Goal: Find specific page/section: Find specific page/section

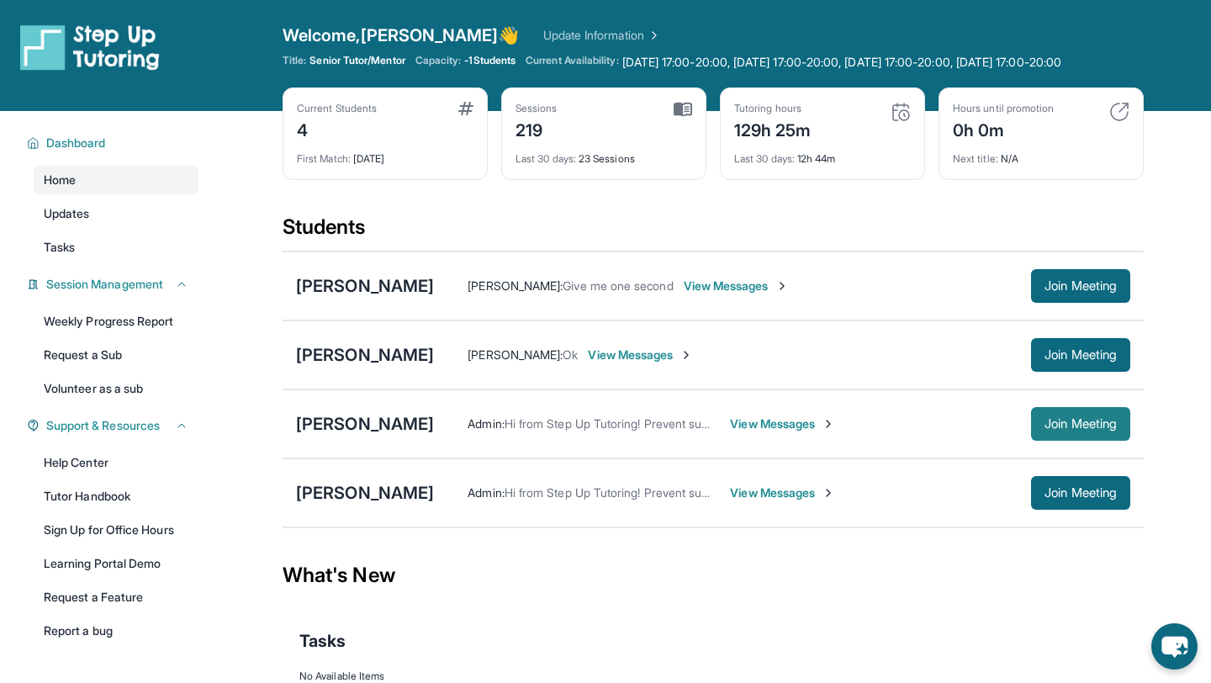
click at [1067, 429] on span "Join Meeting" at bounding box center [1080, 424] width 72 height 10
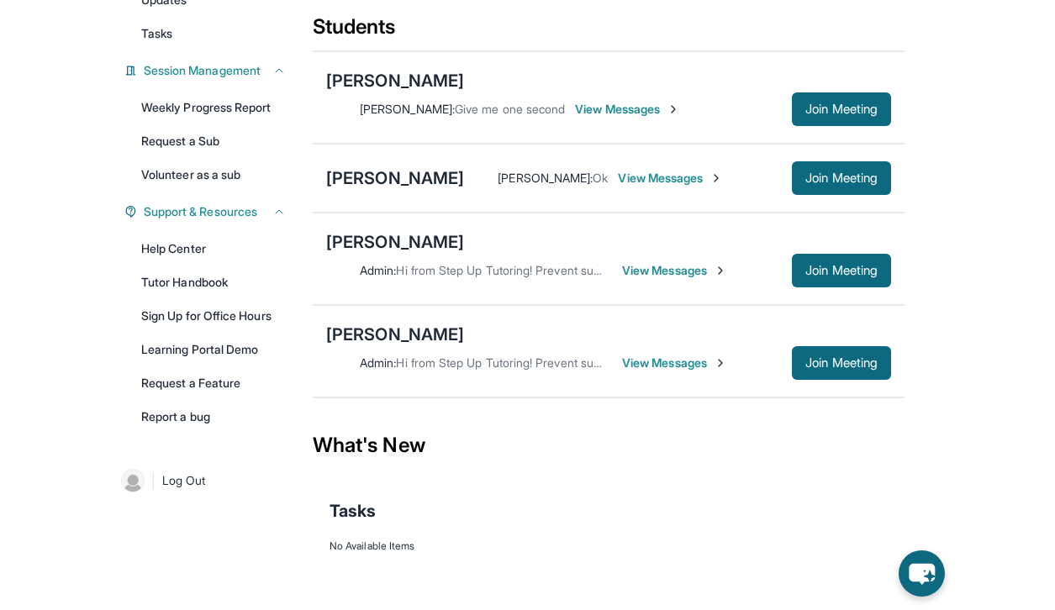
scroll to position [146, 0]
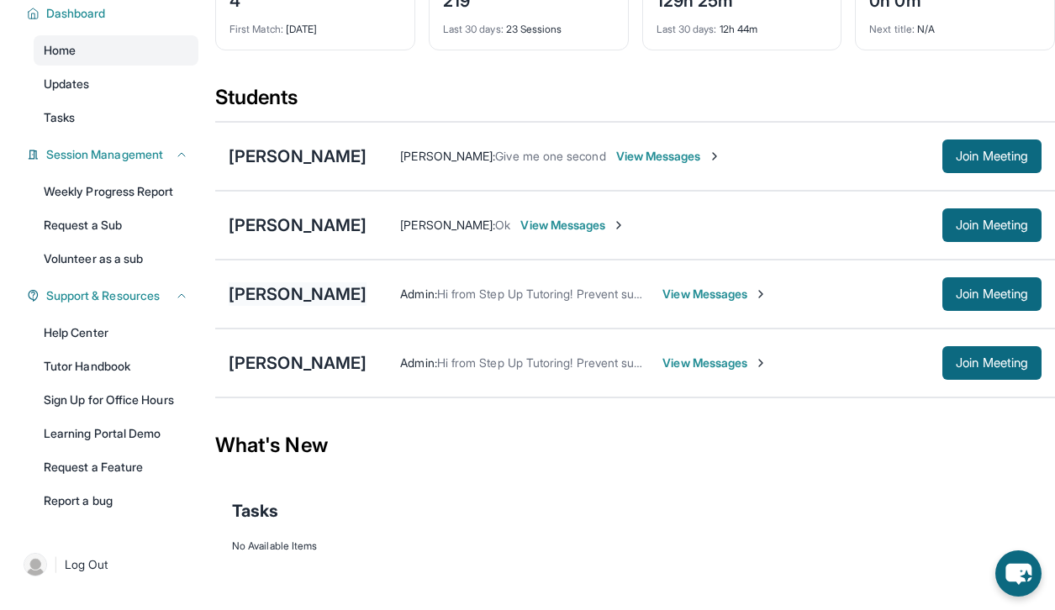
click at [304, 303] on div "[PERSON_NAME]" at bounding box center [298, 295] width 138 height 24
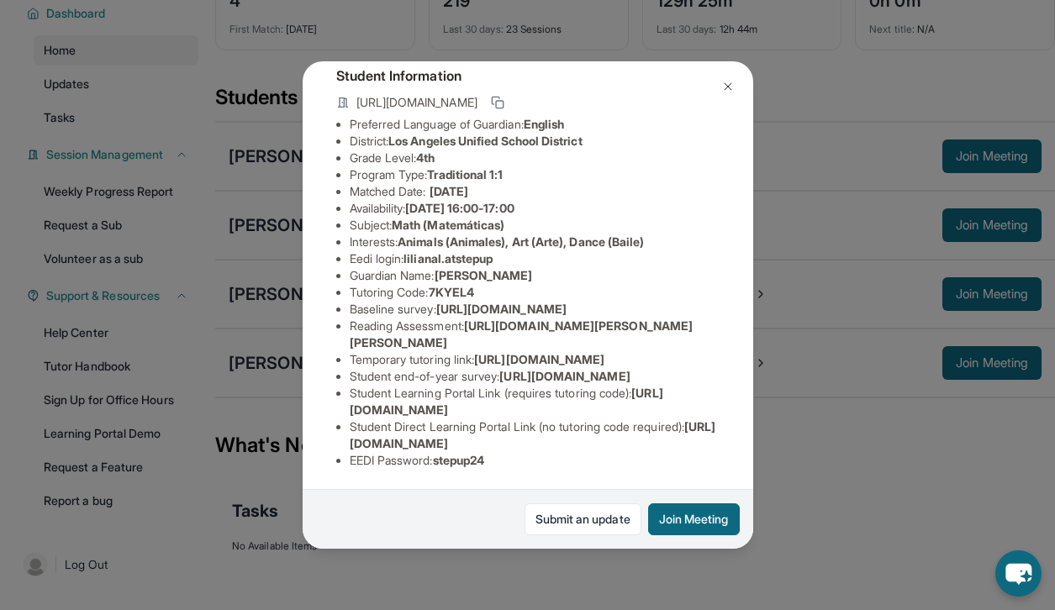
scroll to position [252, 0]
click at [596, 527] on link "Submit an update" at bounding box center [583, 520] width 117 height 32
click at [731, 82] on img at bounding box center [727, 86] width 13 height 13
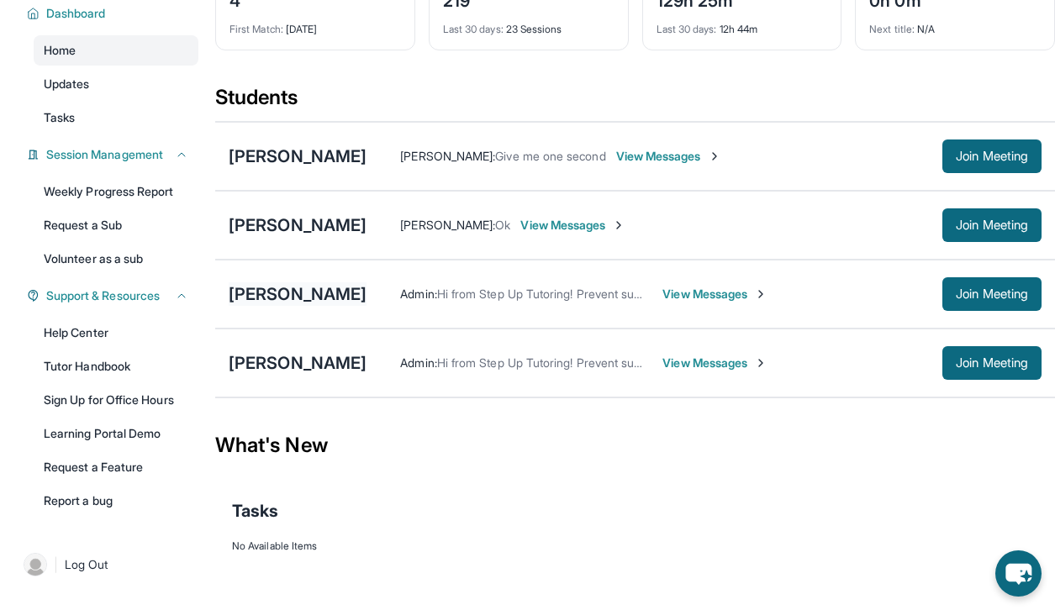
click at [294, 292] on div "[PERSON_NAME]" at bounding box center [298, 295] width 138 height 24
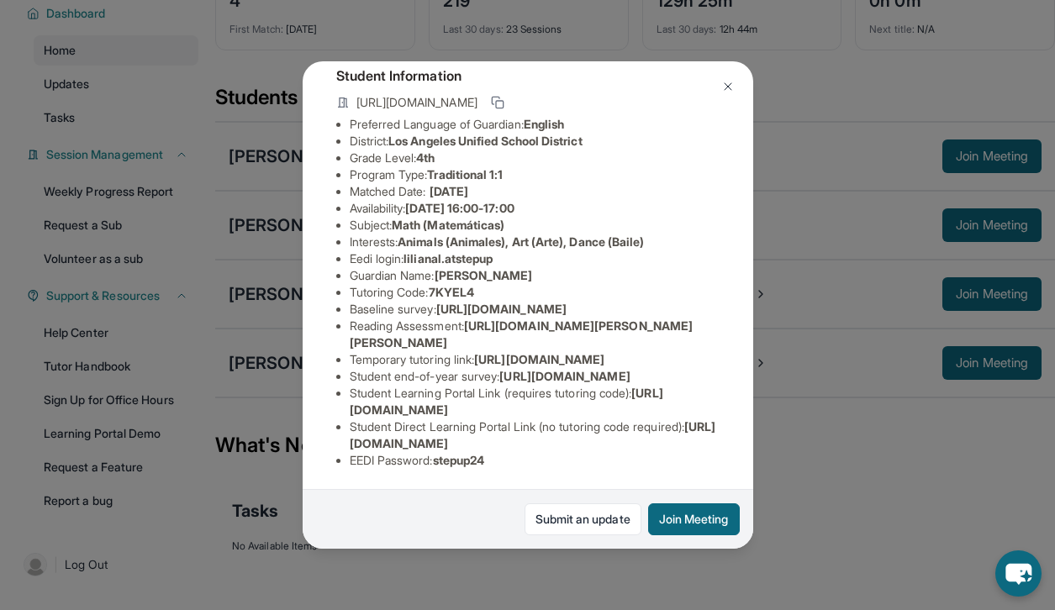
click at [742, 198] on div "[PERSON_NAME] Guardian: [PERSON_NAME] Student Information [URL][DOMAIN_NAME] Pr…" at bounding box center [528, 305] width 451 height 489
click at [740, 80] on button at bounding box center [728, 87] width 34 height 34
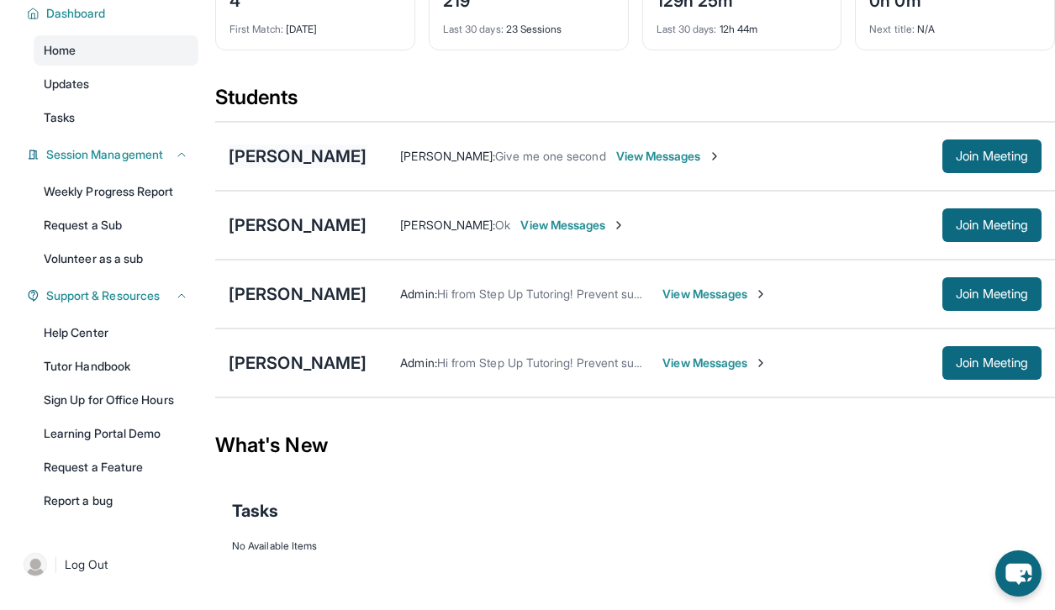
click at [259, 153] on div "[PERSON_NAME]" at bounding box center [298, 157] width 138 height 24
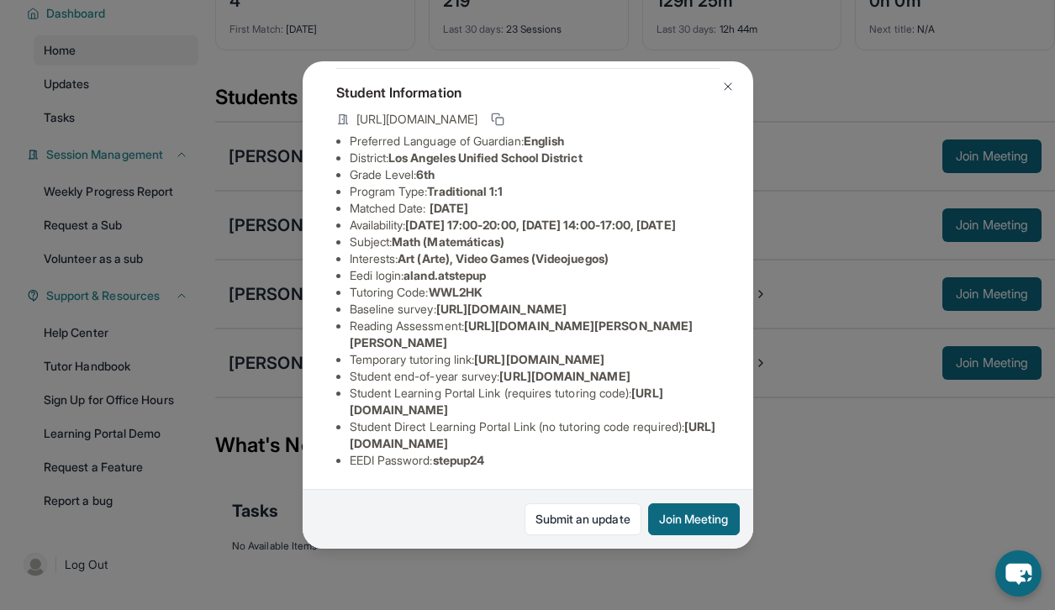
scroll to position [283, 0]
click at [793, 296] on div "[PERSON_NAME] Guardian: [PERSON_NAME] Student Information [URL][DOMAIN_NAME] Pr…" at bounding box center [527, 305] width 1055 height 610
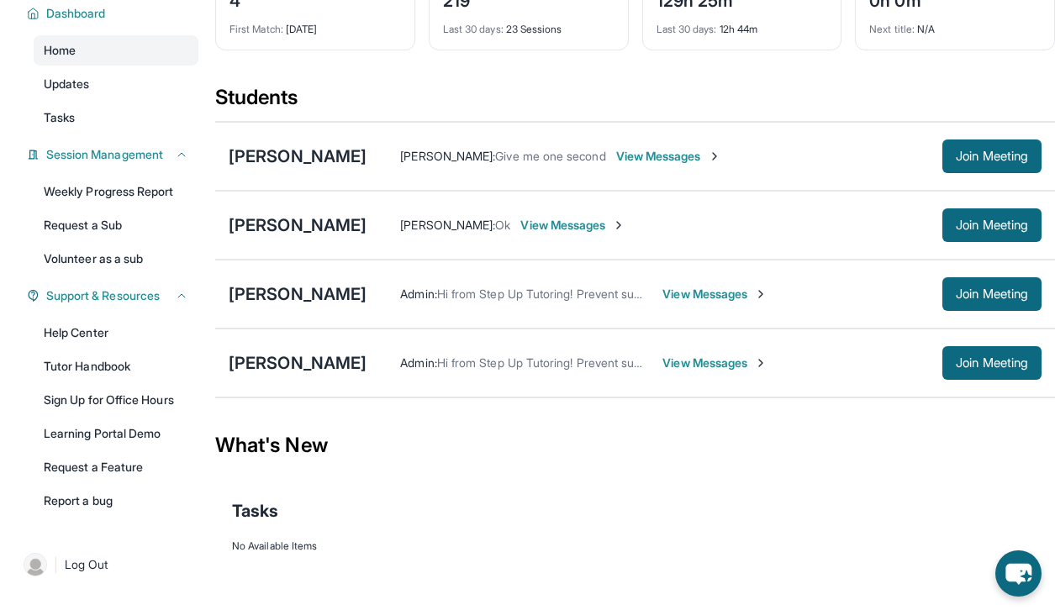
click at [253, 244] on div "[PERSON_NAME] [PERSON_NAME] : Ok View Messages Join Meeting" at bounding box center [635, 225] width 840 height 69
click at [258, 228] on div "[PERSON_NAME]" at bounding box center [298, 226] width 138 height 24
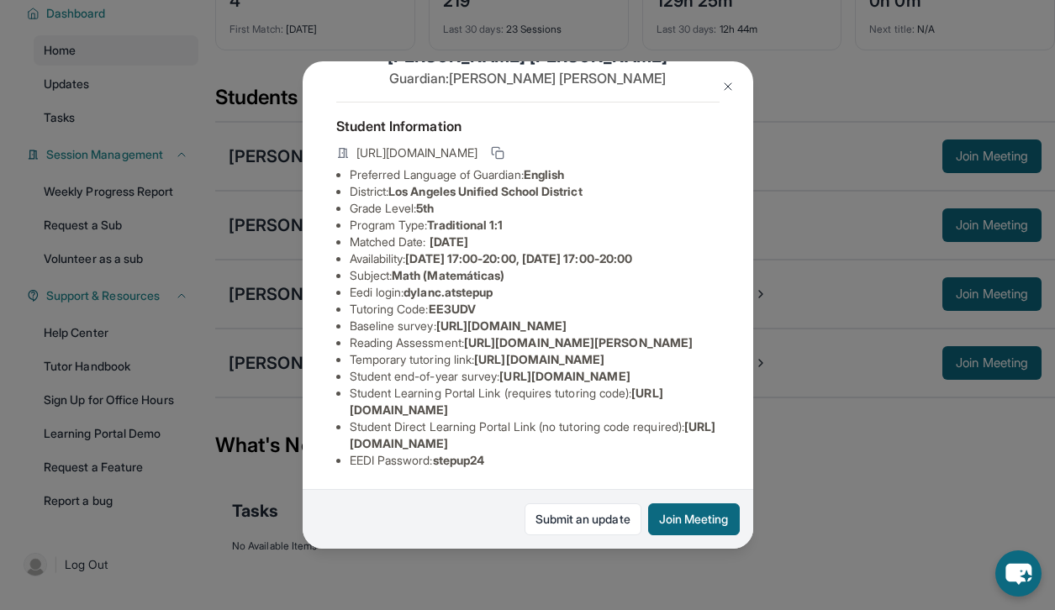
scroll to position [235, 0]
click at [807, 227] on div "[PERSON_NAME] Guardian: [PERSON_NAME] Student Information [URL][DOMAIN_NAME] Pr…" at bounding box center [527, 305] width 1055 height 610
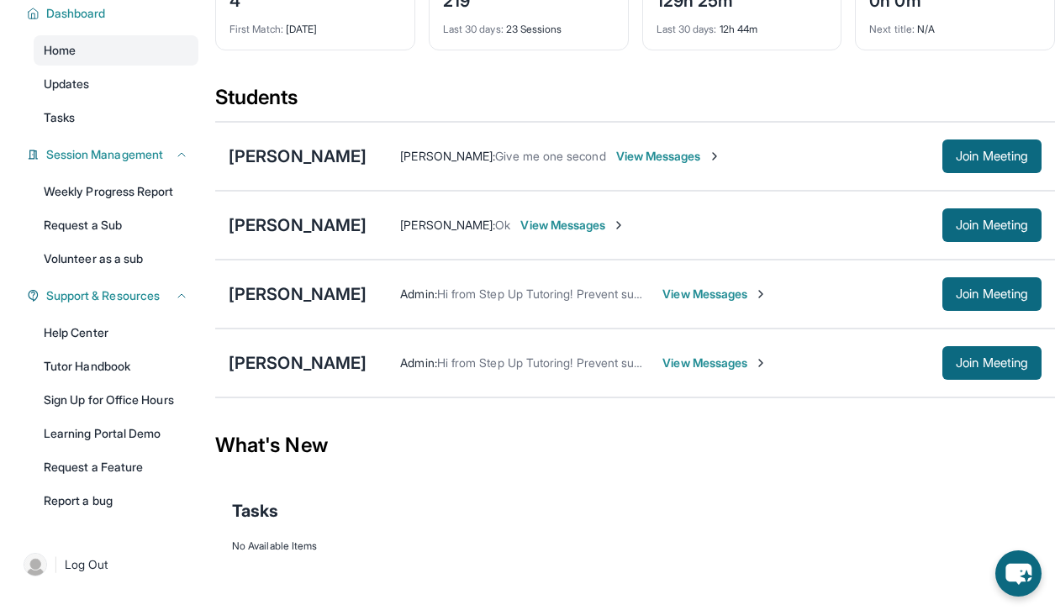
click at [286, 277] on div "[PERSON_NAME] Admin : Hi from Step Up Tutoring! Prevent summer learning loss an…" at bounding box center [635, 294] width 840 height 69
click at [286, 289] on div "[PERSON_NAME]" at bounding box center [298, 295] width 138 height 24
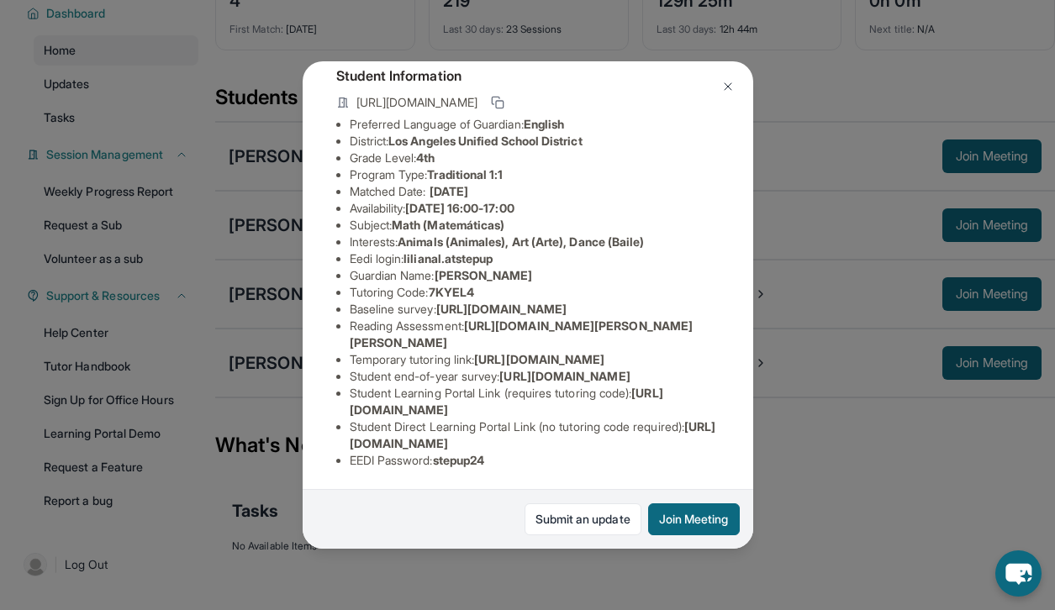
scroll to position [108, 0]
drag, startPoint x: 408, startPoint y: 253, endPoint x: 536, endPoint y: 251, distance: 128.7
click at [536, 252] on li "Eedi login : lilianal.atstepup" at bounding box center [535, 259] width 370 height 17
copy li "lilianal.atstepup"
click at [726, 78] on button at bounding box center [728, 87] width 34 height 34
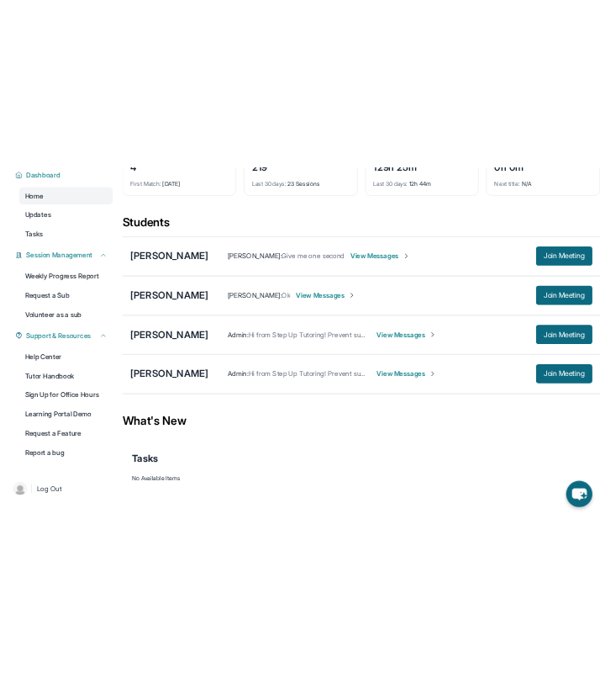
scroll to position [76, 0]
